Goal: Information Seeking & Learning: Learn about a topic

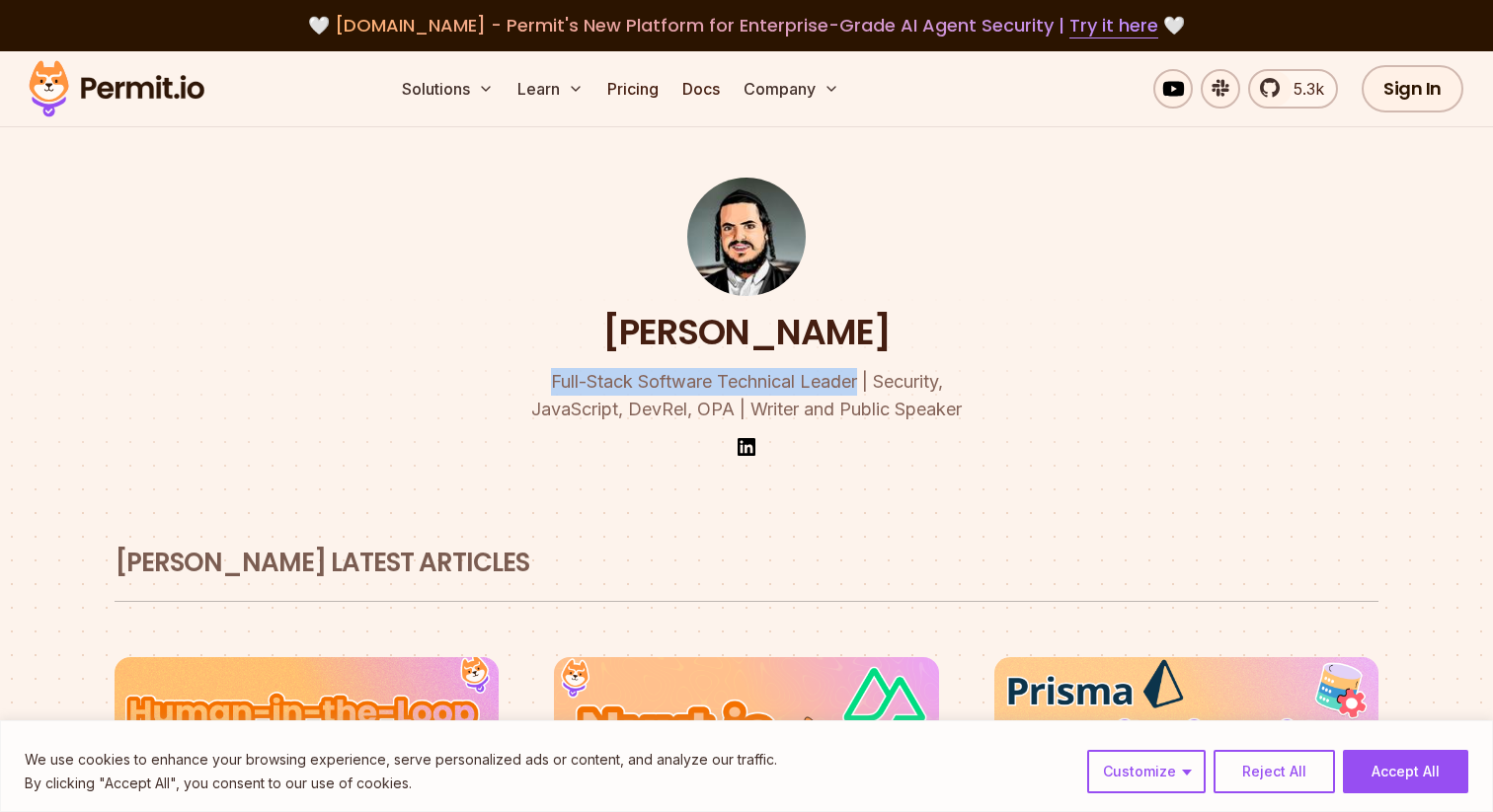
drag, startPoint x: 481, startPoint y: 369, endPoint x: 856, endPoint y: 381, distance: 375.2
click at [856, 381] on p "Full-Stack Software Technical Leader | Security, JavaScript, DevRel, OPA | Writ…" at bounding box center [746, 396] width 758 height 55
copy p "Full-Stack Software Technical Leader"
click at [474, 454] on div "[PERSON_NAME] Full-Stack Software Technical Leader | Security, JavaScript, DevR…" at bounding box center [746, 279] width 1137 height 455
